Goal: Task Accomplishment & Management: Use online tool/utility

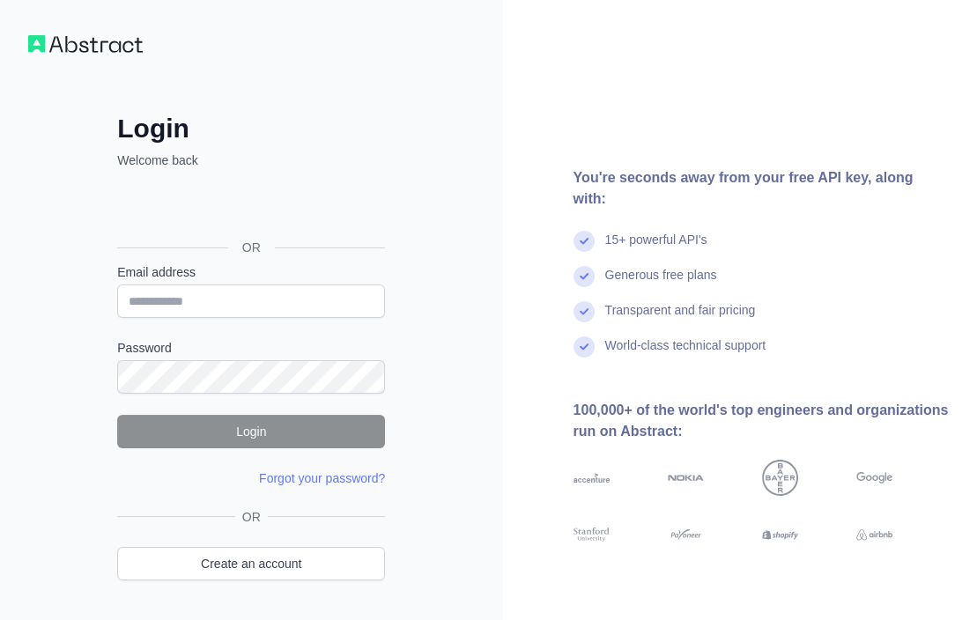
click at [665, 67] on div "You're seconds away from your free API key, along with: 15+ powerful API's Gene…" at bounding box center [740, 336] width 475 height 673
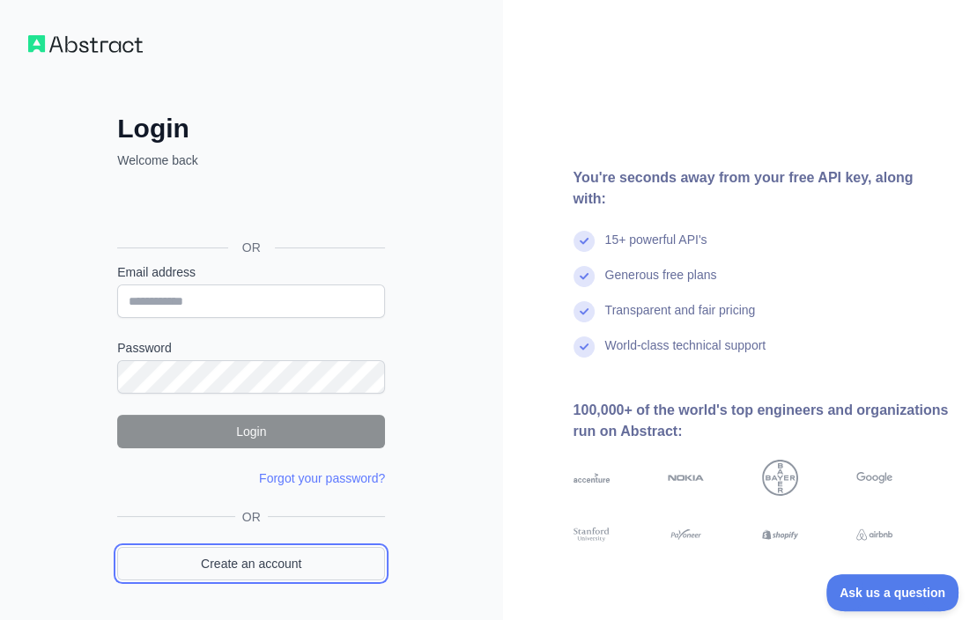
click at [233, 566] on link "Create an account" at bounding box center [251, 563] width 268 height 33
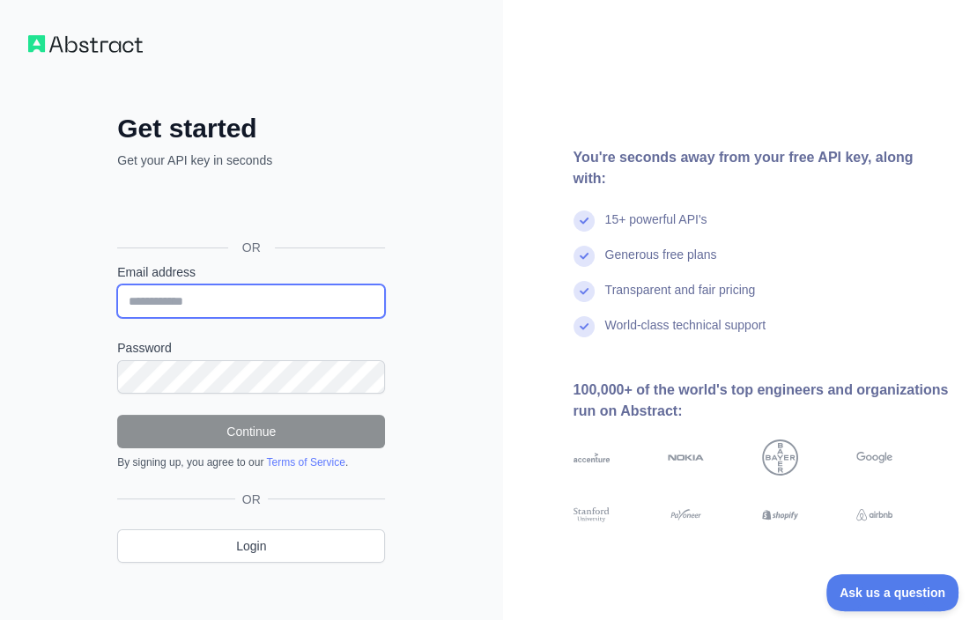
click at [228, 299] on input "Email address" at bounding box center [251, 300] width 268 height 33
paste input "**********"
type input "**********"
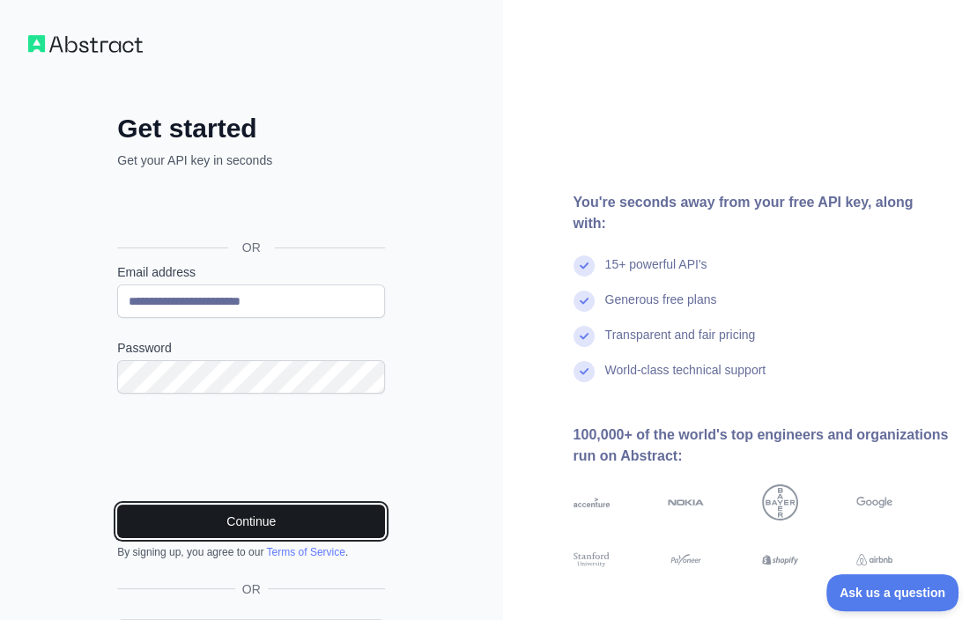
click at [346, 522] on button "Continue" at bounding box center [251, 521] width 268 height 33
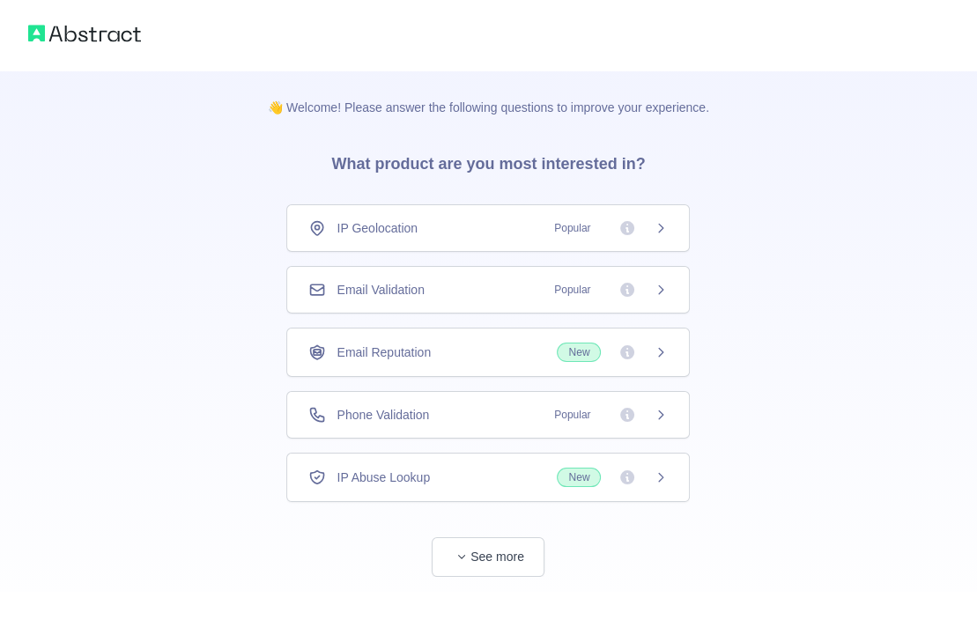
click at [468, 284] on div "Email Validation Popular" at bounding box center [487, 290] width 359 height 18
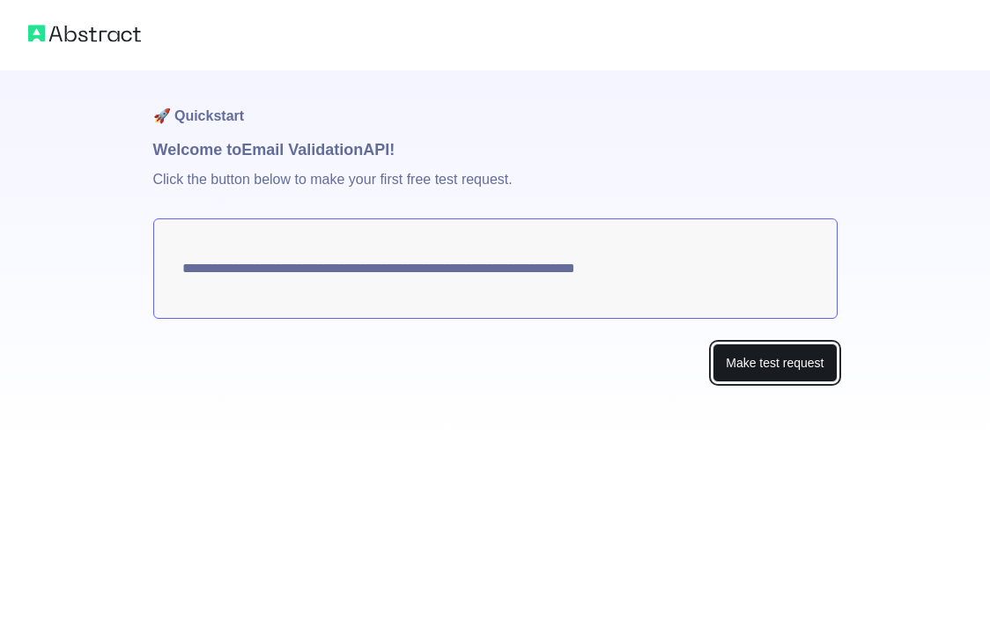
click at [778, 365] on button "Make test request" at bounding box center [774, 363] width 124 height 40
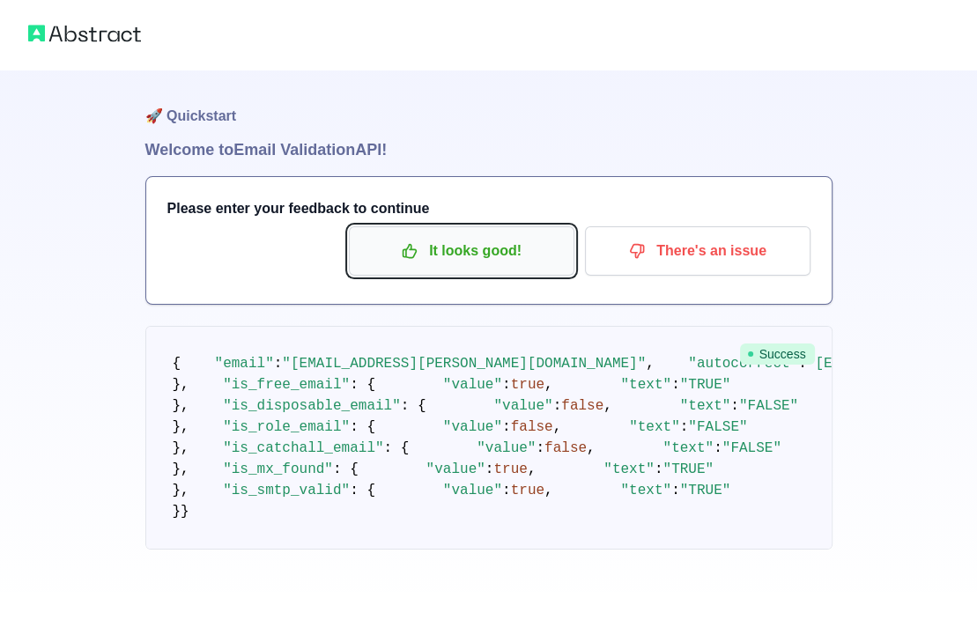
click at [492, 254] on p "It looks good!" at bounding box center [461, 251] width 199 height 30
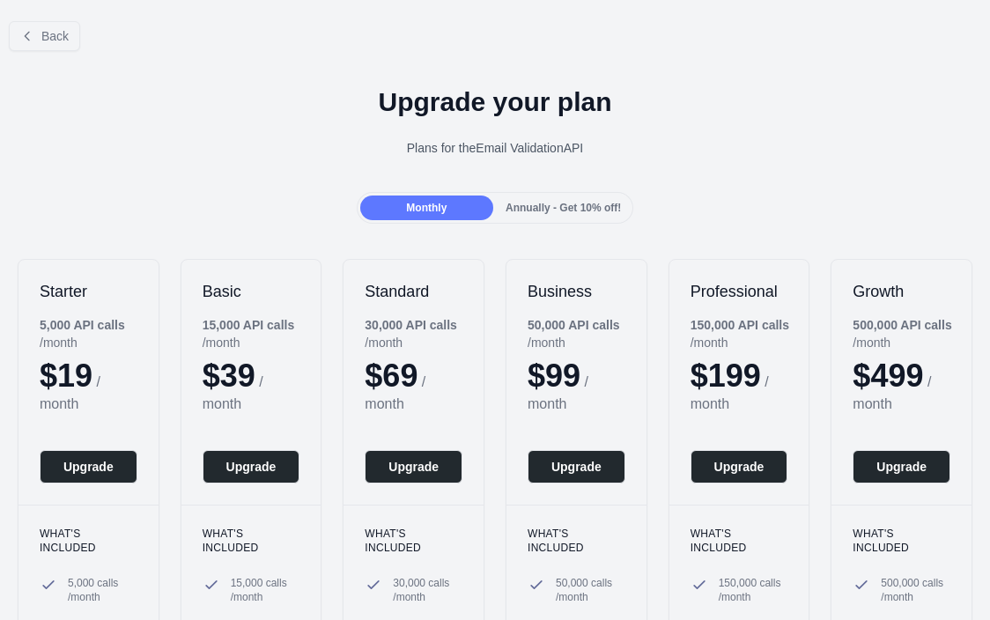
click at [50, 52] on div "Back" at bounding box center [495, 36] width 990 height 58
click at [52, 33] on span "Back" at bounding box center [54, 36] width 27 height 14
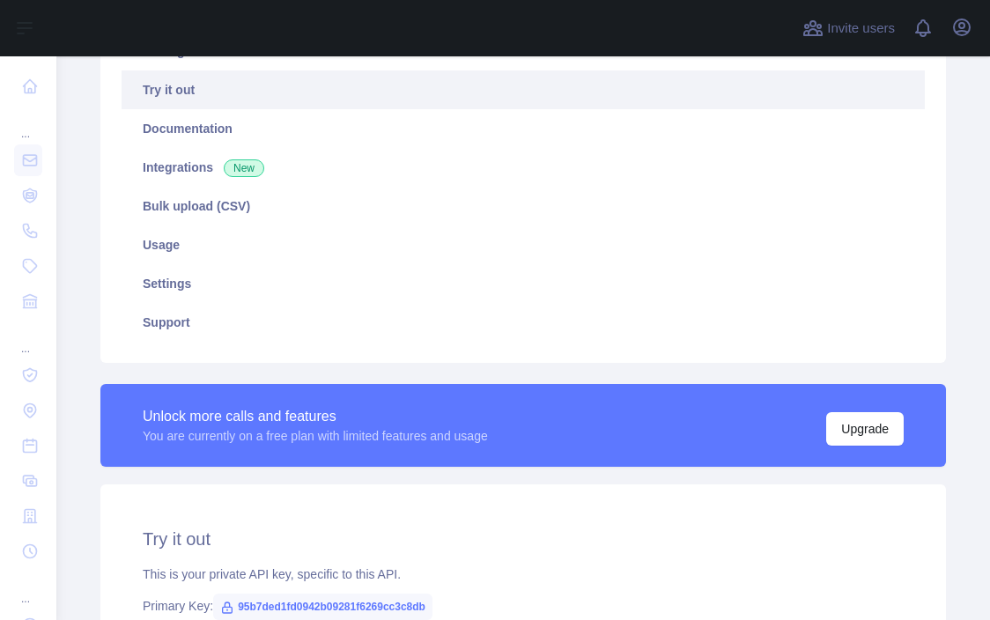
scroll to position [264, 0]
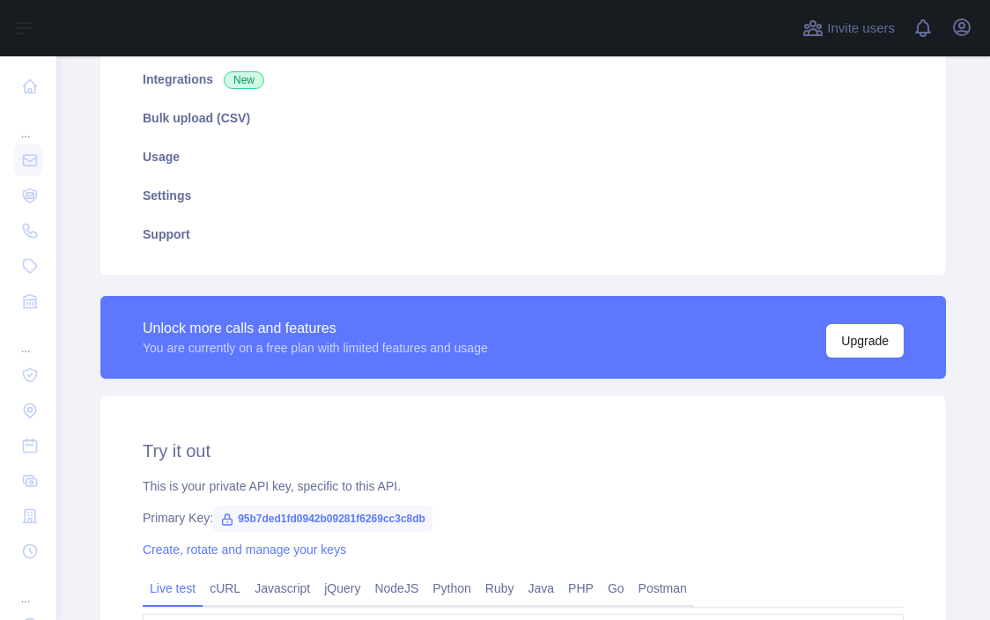
click at [305, 512] on span "95b7ded1fd0942b09281f6269cc3c8db" at bounding box center [322, 518] width 219 height 26
copy span "95b7ded1fd0942b09281f6269cc3c8db"
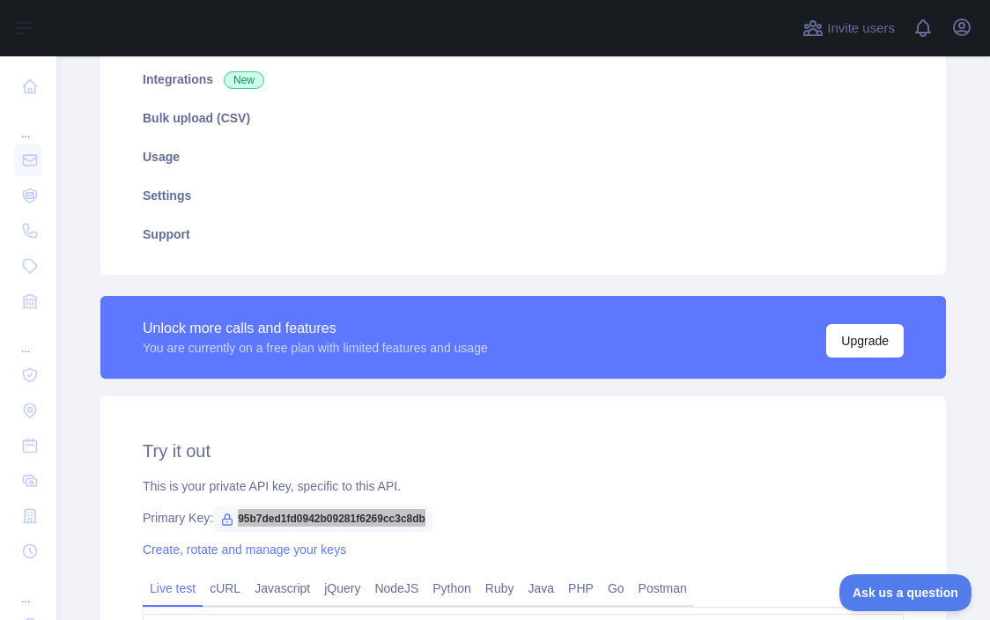
scroll to position [0, 0]
